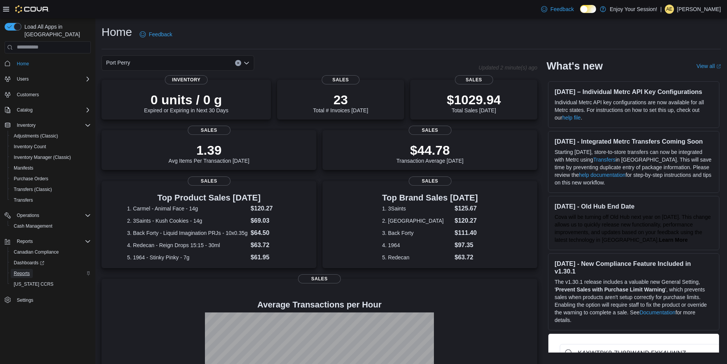
click at [28, 270] on span "Reports" at bounding box center [22, 273] width 16 height 6
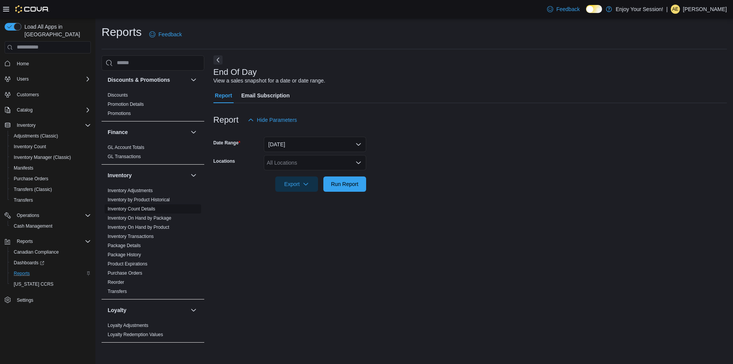
scroll to position [115, 0]
click at [154, 214] on link "Inventory On Hand by Package" at bounding box center [140, 215] width 64 height 5
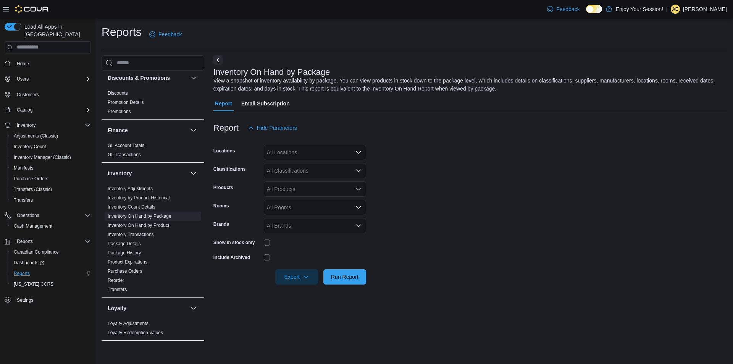
click at [293, 155] on div "All Locations" at bounding box center [315, 152] width 102 height 15
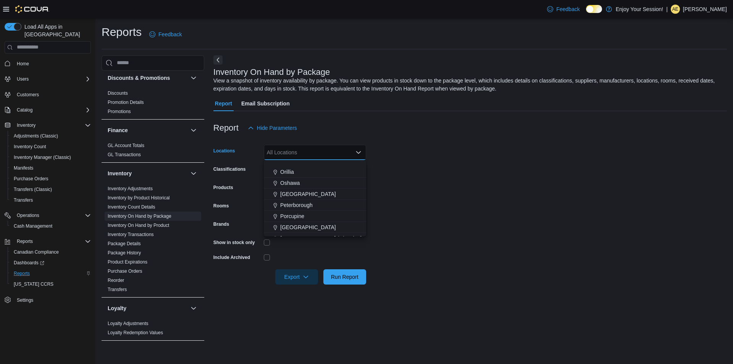
scroll to position [267, 0]
click at [294, 232] on span "Port Perry" at bounding box center [292, 230] width 24 height 8
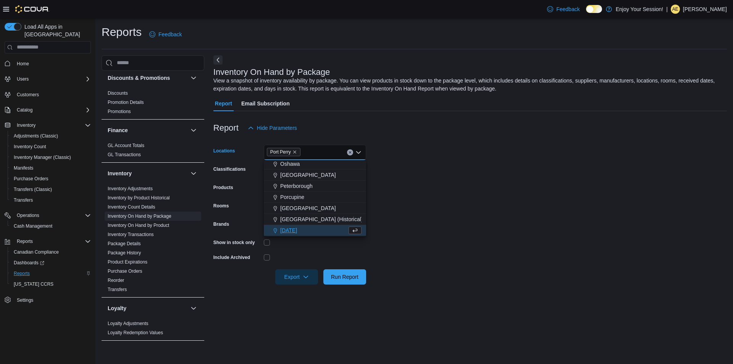
click at [454, 222] on form "Locations [GEOGRAPHIC_DATA] Combo box. Selected. [GEOGRAPHIC_DATA]. Press Backs…" at bounding box center [469, 209] width 513 height 149
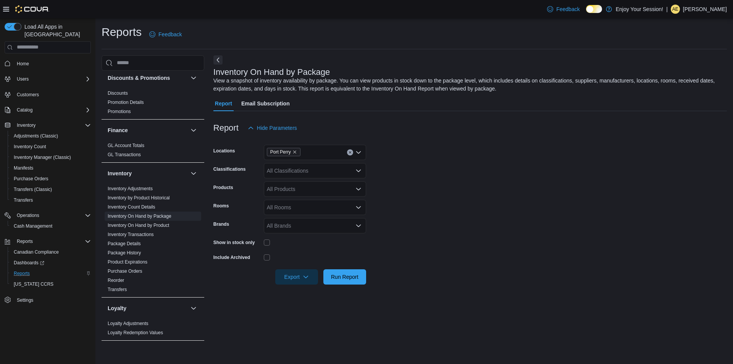
click at [297, 173] on div "All Classifications" at bounding box center [315, 170] width 102 height 15
click at [299, 217] on span "Capsules" at bounding box center [295, 215] width 22 height 8
click at [466, 259] on form "Locations Port Perry Classifications Capsules Products All Products Rooms All R…" at bounding box center [469, 209] width 513 height 149
click at [285, 227] on div "All Brands" at bounding box center [315, 225] width 102 height 15
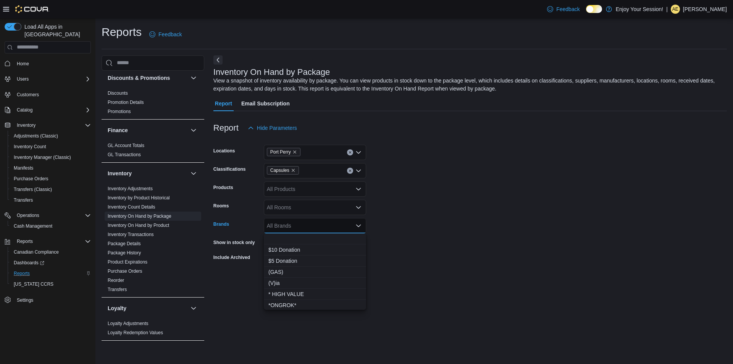
click at [545, 238] on form "Locations Port Perry Classifications Capsules Products All Products Rooms All R…" at bounding box center [469, 209] width 513 height 149
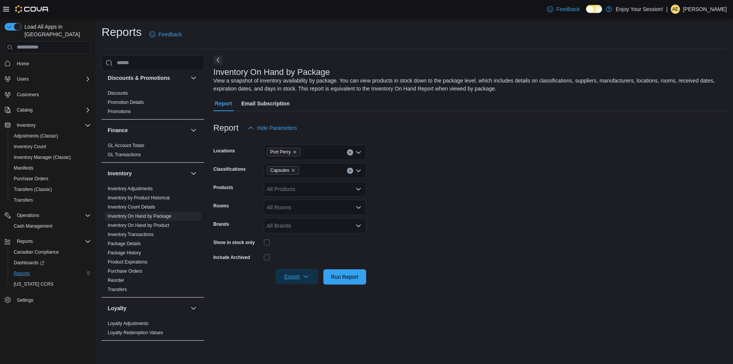
click at [292, 276] on span "Export" at bounding box center [297, 276] width 34 height 15
click at [297, 293] on span "Export to Excel" at bounding box center [298, 292] width 34 height 6
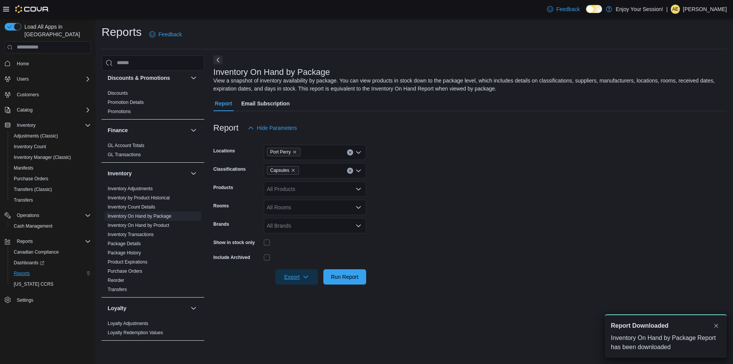
scroll to position [0, 0]
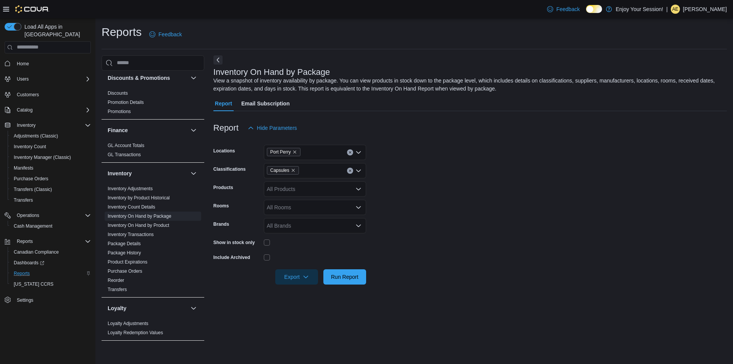
click at [346, 169] on div "Capsules" at bounding box center [315, 170] width 102 height 15
click at [350, 171] on icon "Clear input" at bounding box center [349, 170] width 3 height 3
type input "****"
click at [327, 181] on div "Vapes" at bounding box center [314, 184] width 93 height 8
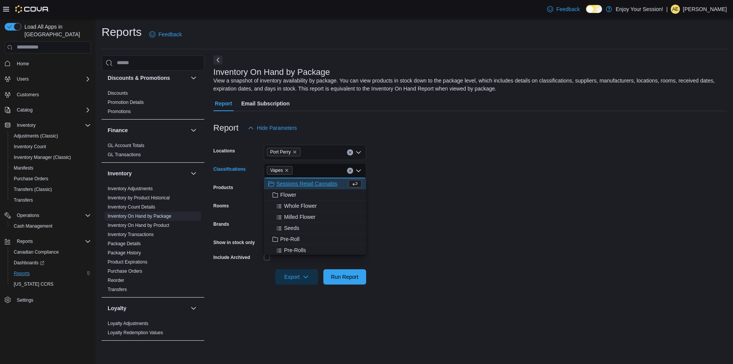
click at [458, 182] on form "Locations [GEOGRAPHIC_DATA] Classifications Vapes Combo box. Selected. Vapes . …" at bounding box center [469, 209] width 513 height 149
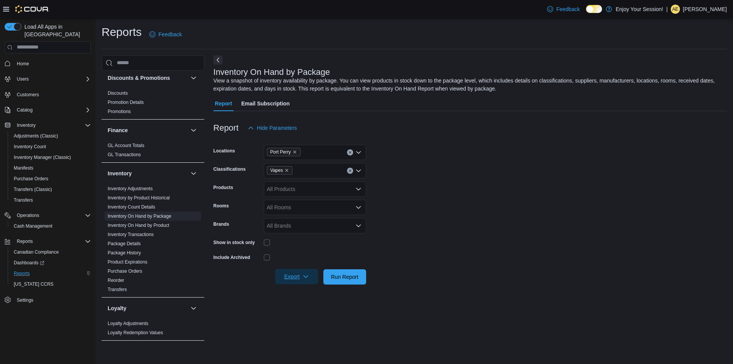
click at [294, 277] on span "Export" at bounding box center [297, 276] width 34 height 15
click at [299, 289] on span "Export to Excel" at bounding box center [298, 292] width 34 height 6
